Goal: Task Accomplishment & Management: Manage account settings

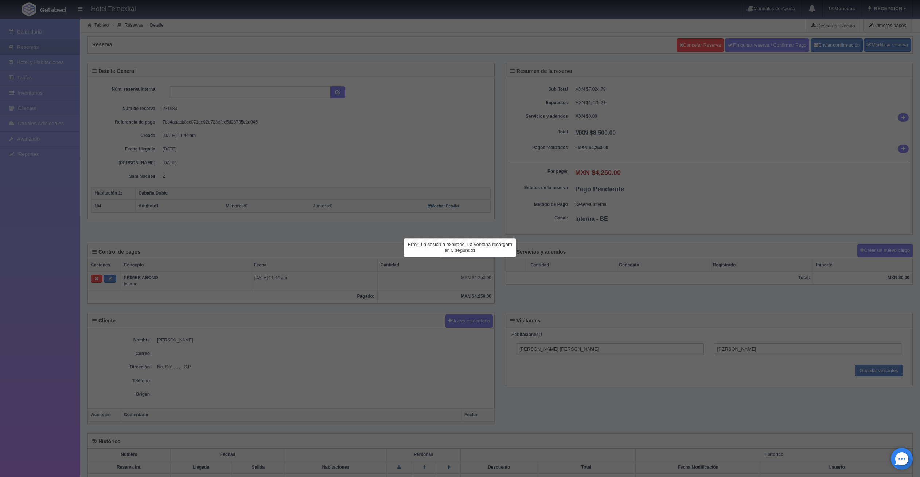
click at [34, 78] on div at bounding box center [460, 238] width 920 height 477
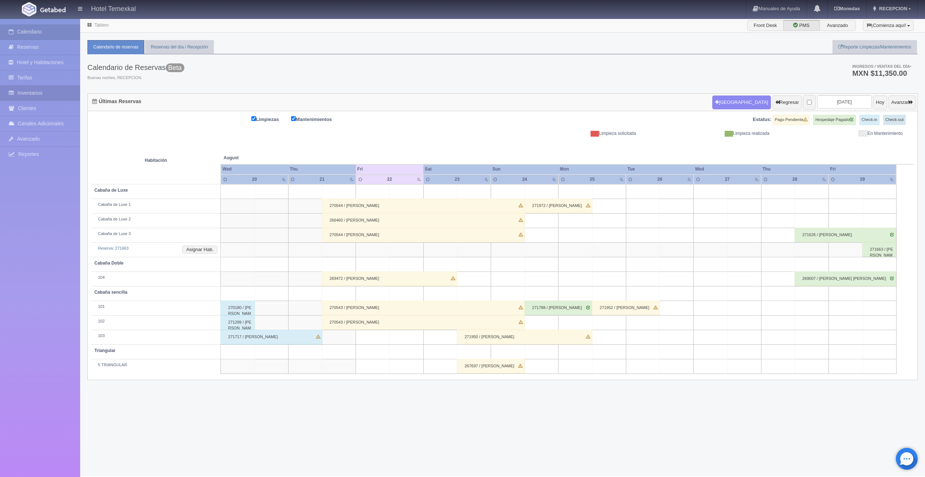
click at [27, 91] on link "Inventarios" at bounding box center [40, 93] width 80 height 15
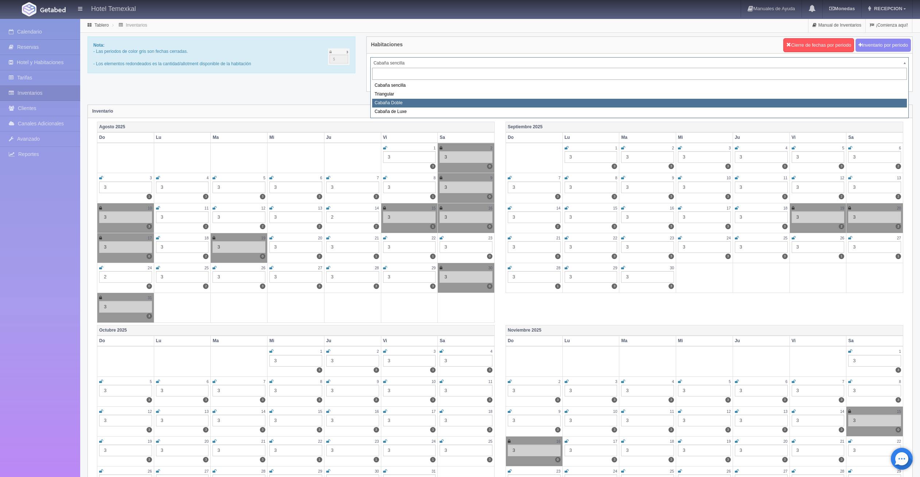
select select "2120"
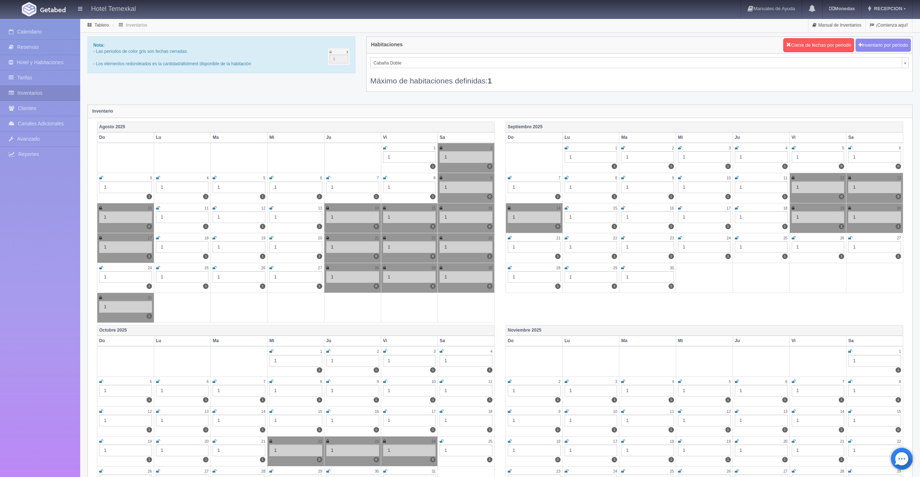
click at [386, 351] on icon at bounding box center [385, 351] width 4 height 4
click at [851, 148] on icon at bounding box center [850, 148] width 4 height 4
click at [794, 149] on icon at bounding box center [794, 148] width 4 height 4
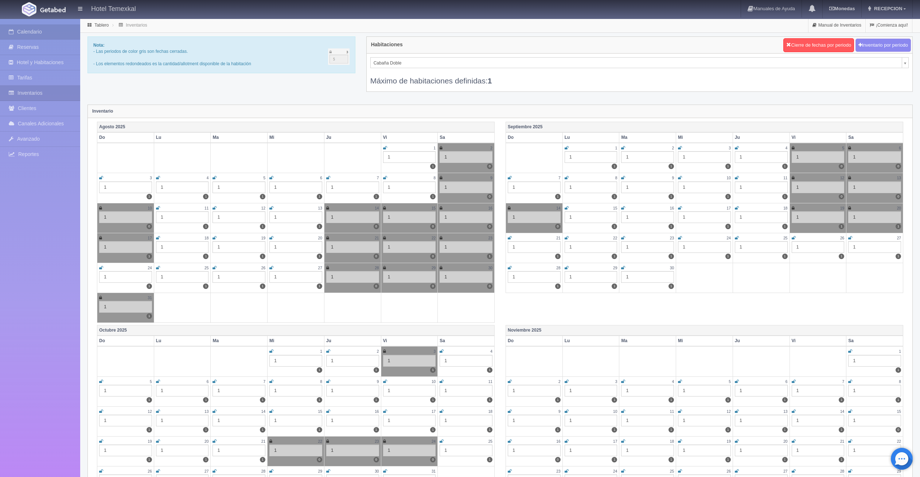
click at [32, 32] on link "Calendario" at bounding box center [40, 31] width 80 height 15
click at [30, 46] on link "Reservas" at bounding box center [40, 47] width 80 height 15
